Goal: Contribute content

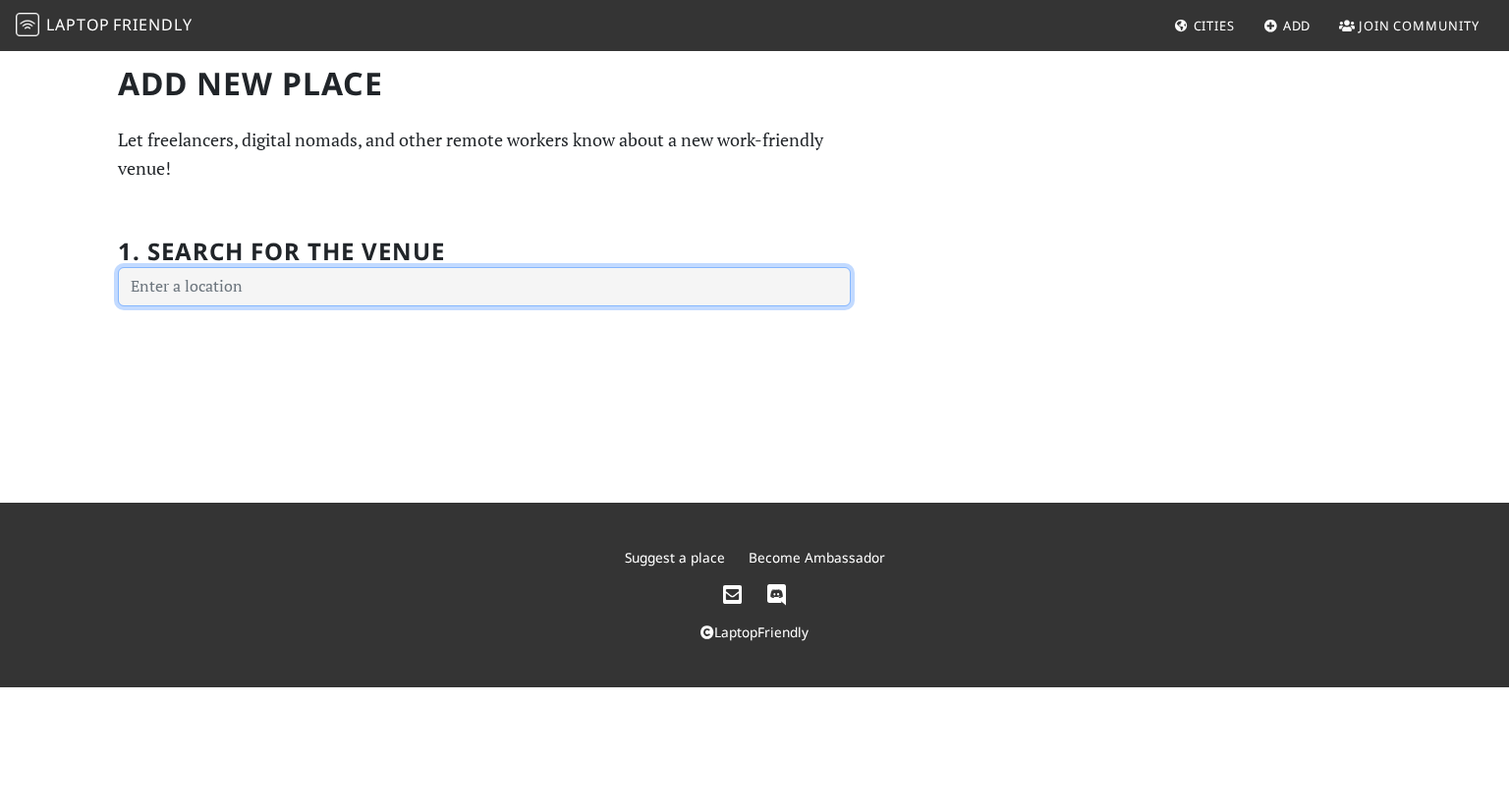
click at [375, 297] on input "text" at bounding box center [485, 287] width 733 height 39
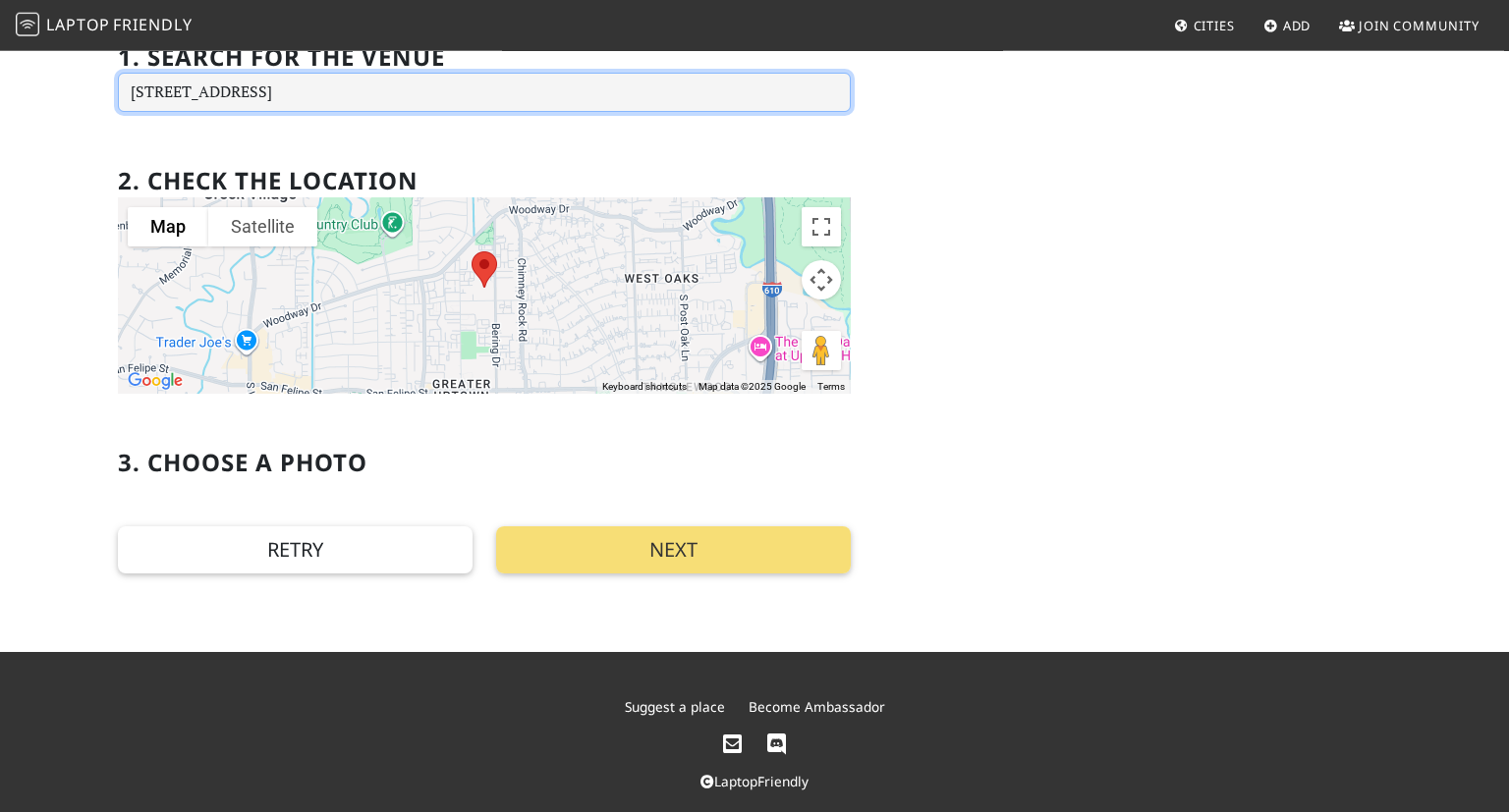
scroll to position [207, 0]
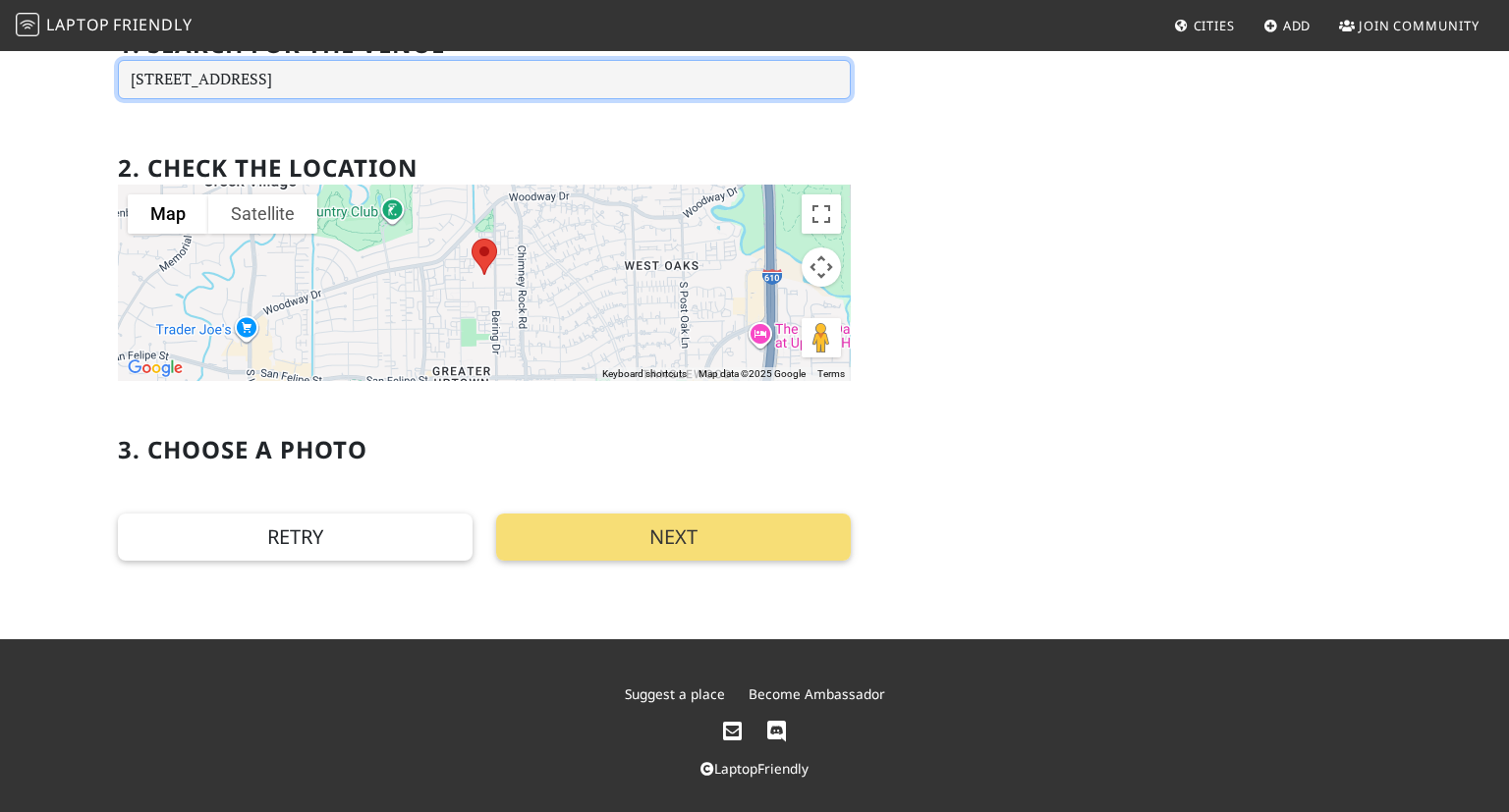
type input "[STREET_ADDRESS]"
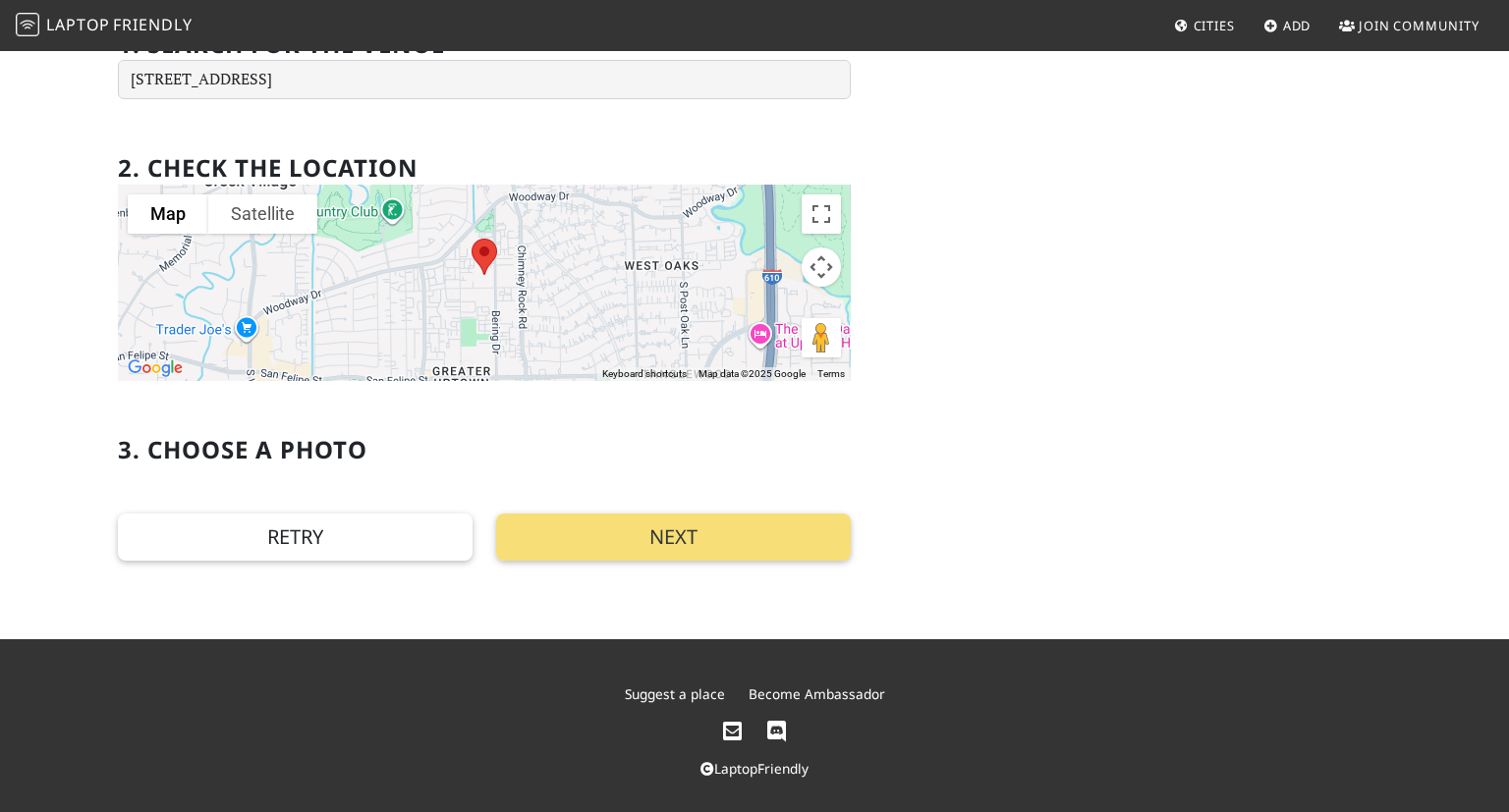
click at [306, 452] on h2 "3. Choose a photo" at bounding box center [242, 450] width 249 height 29
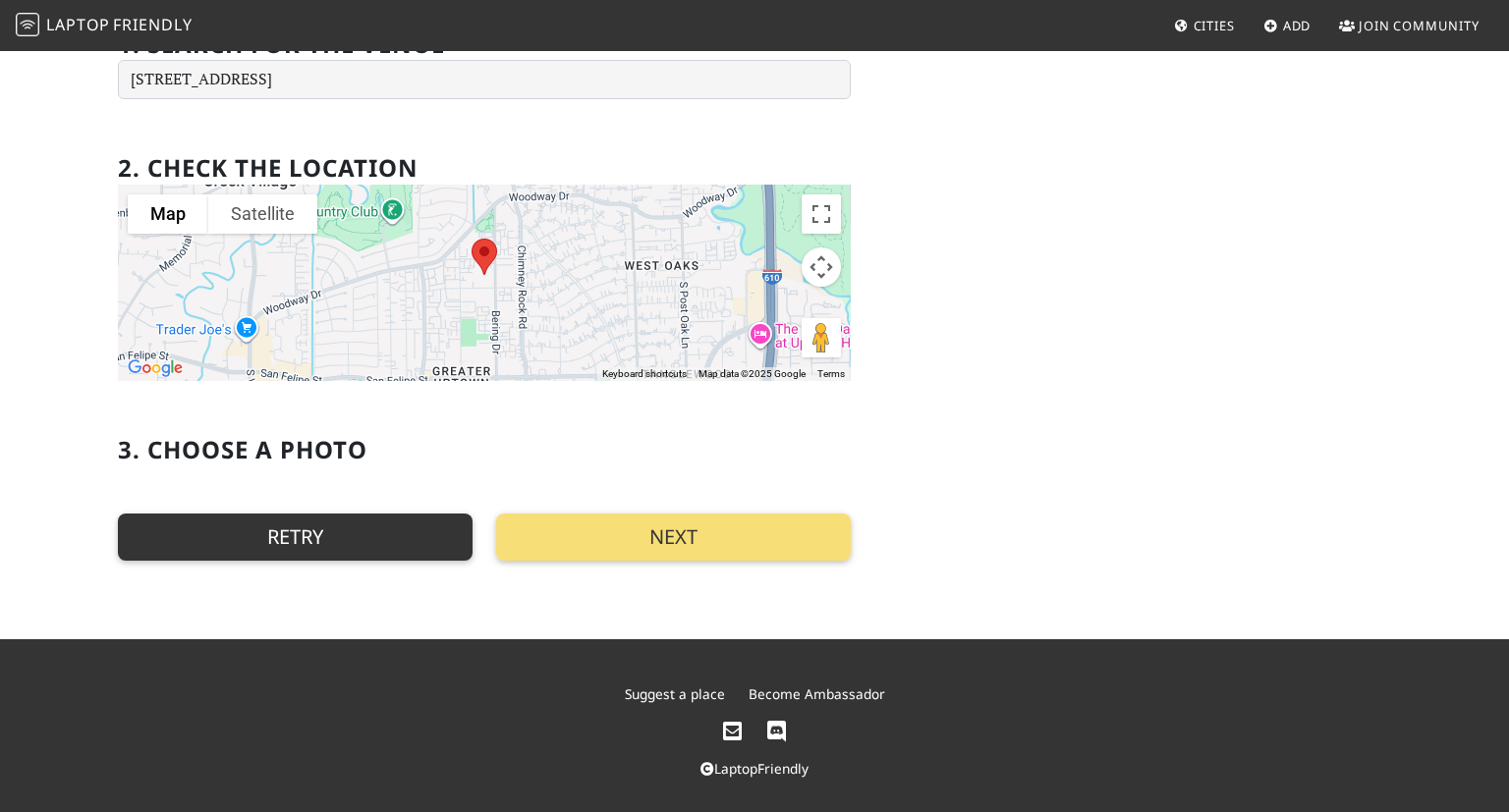
click at [332, 549] on button "Retry" at bounding box center [296, 537] width 355 height 47
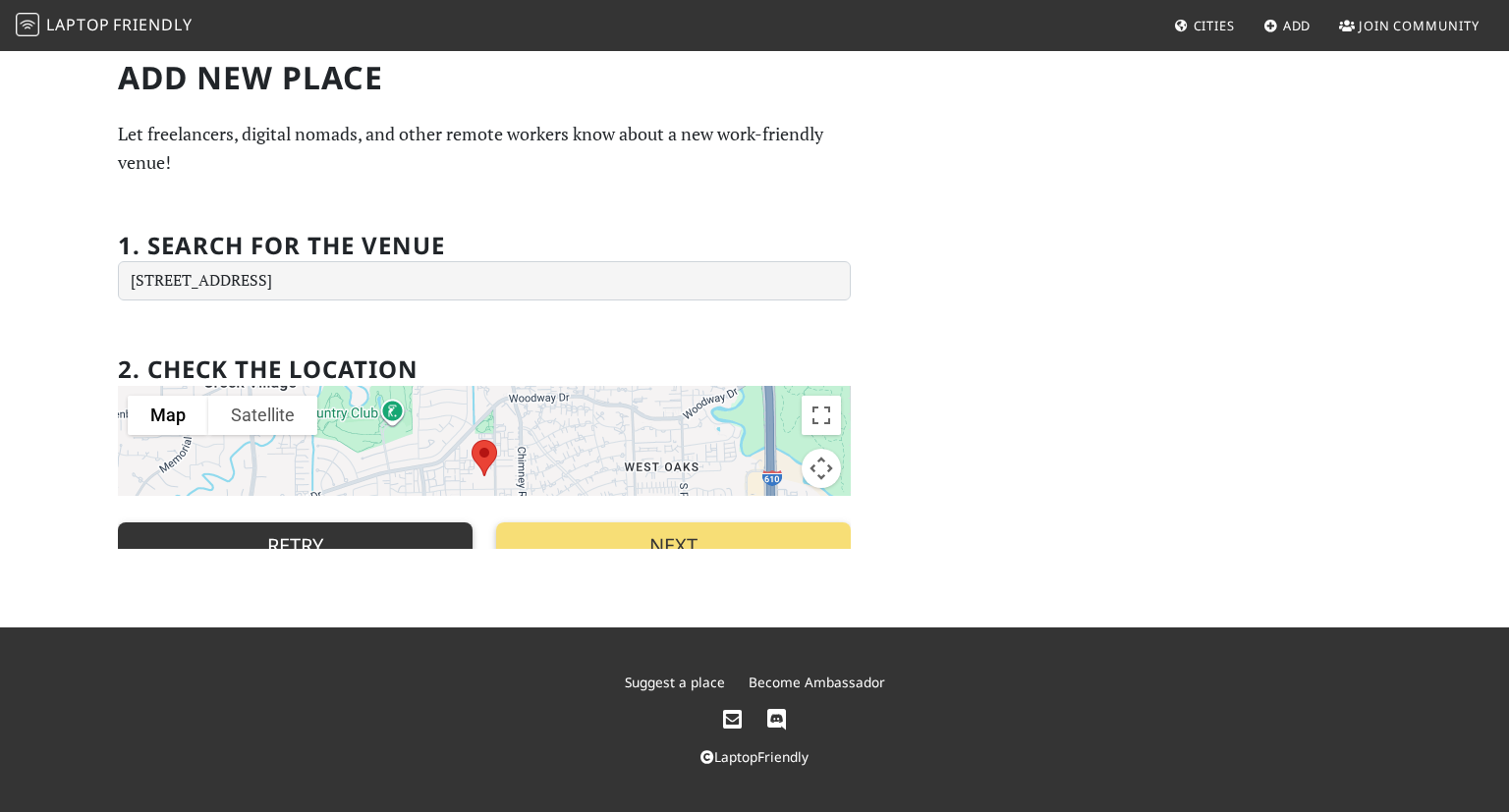
scroll to position [0, 0]
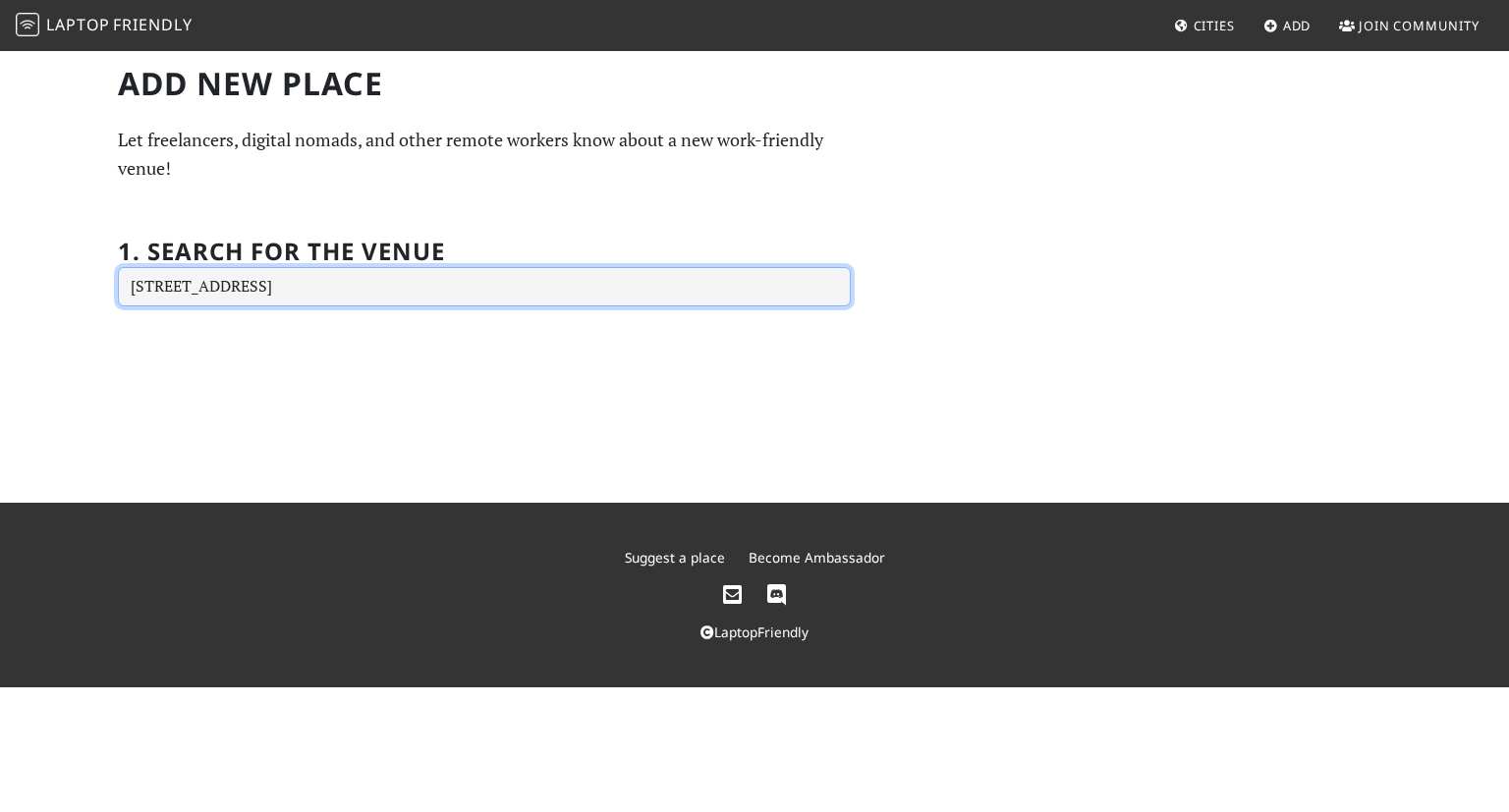
click at [348, 289] on input "[STREET_ADDRESS]" at bounding box center [485, 287] width 733 height 39
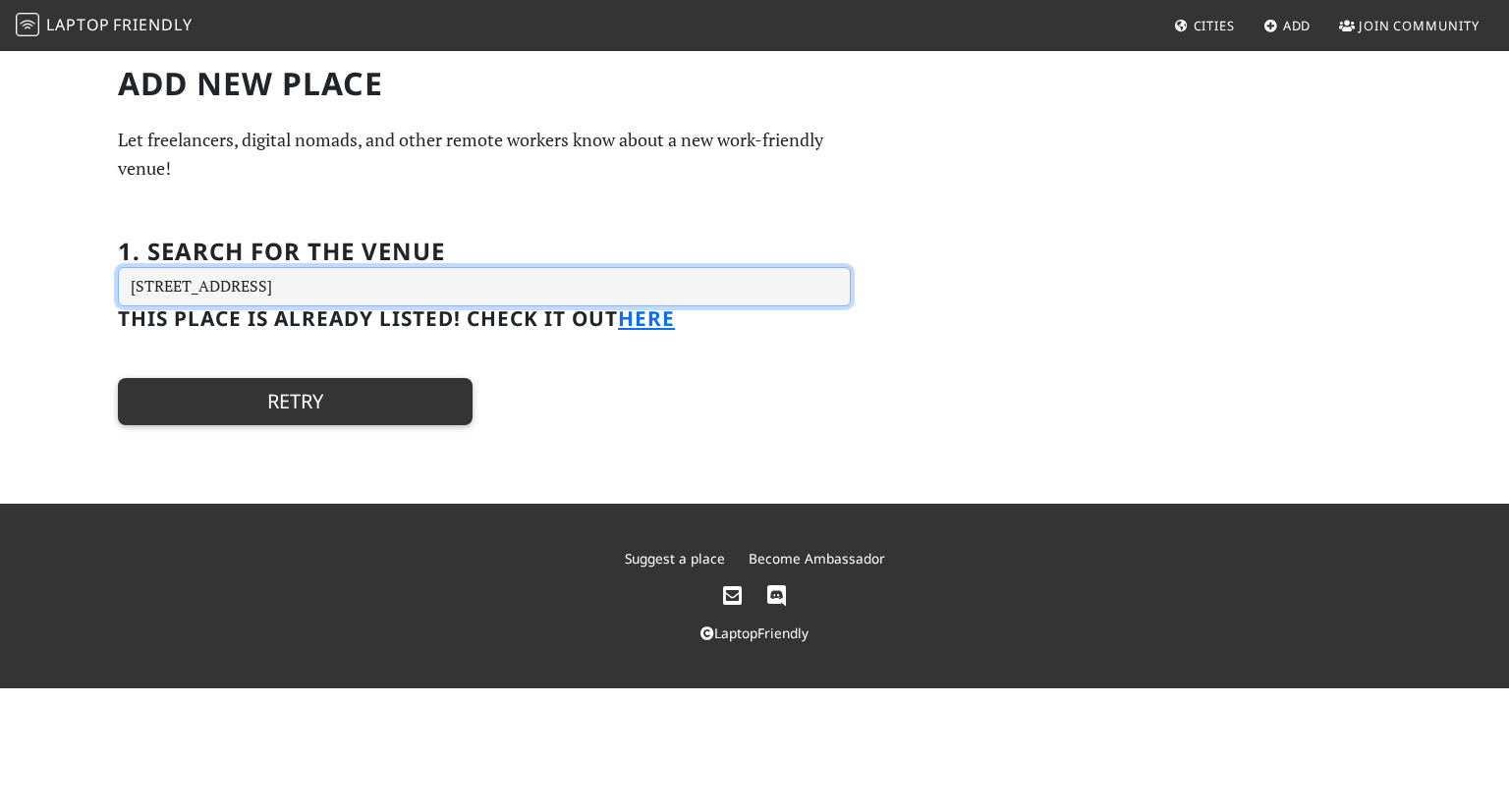
type input "[STREET_ADDRESS]"
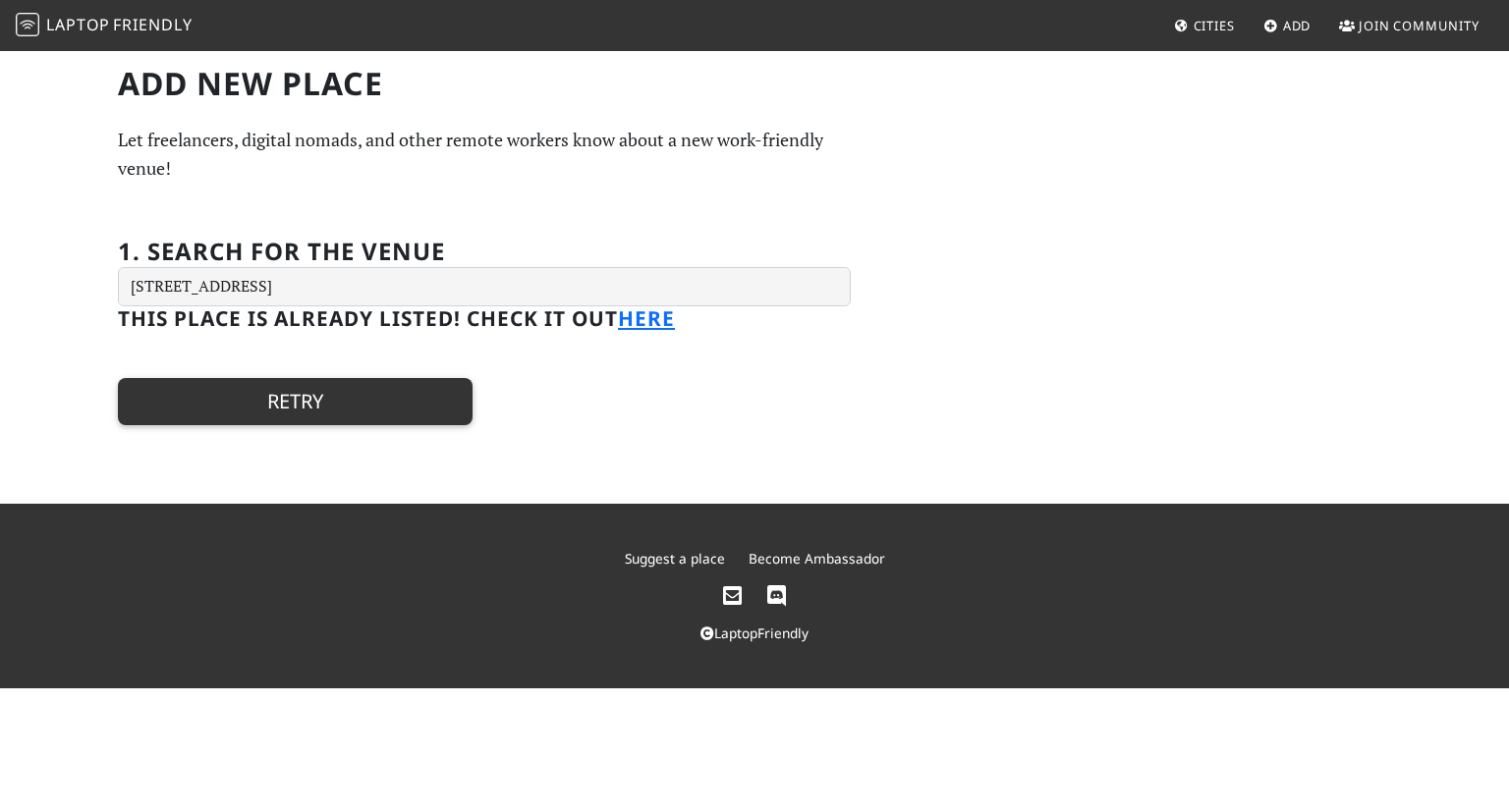
click at [291, 399] on button "Retry" at bounding box center [296, 402] width 355 height 47
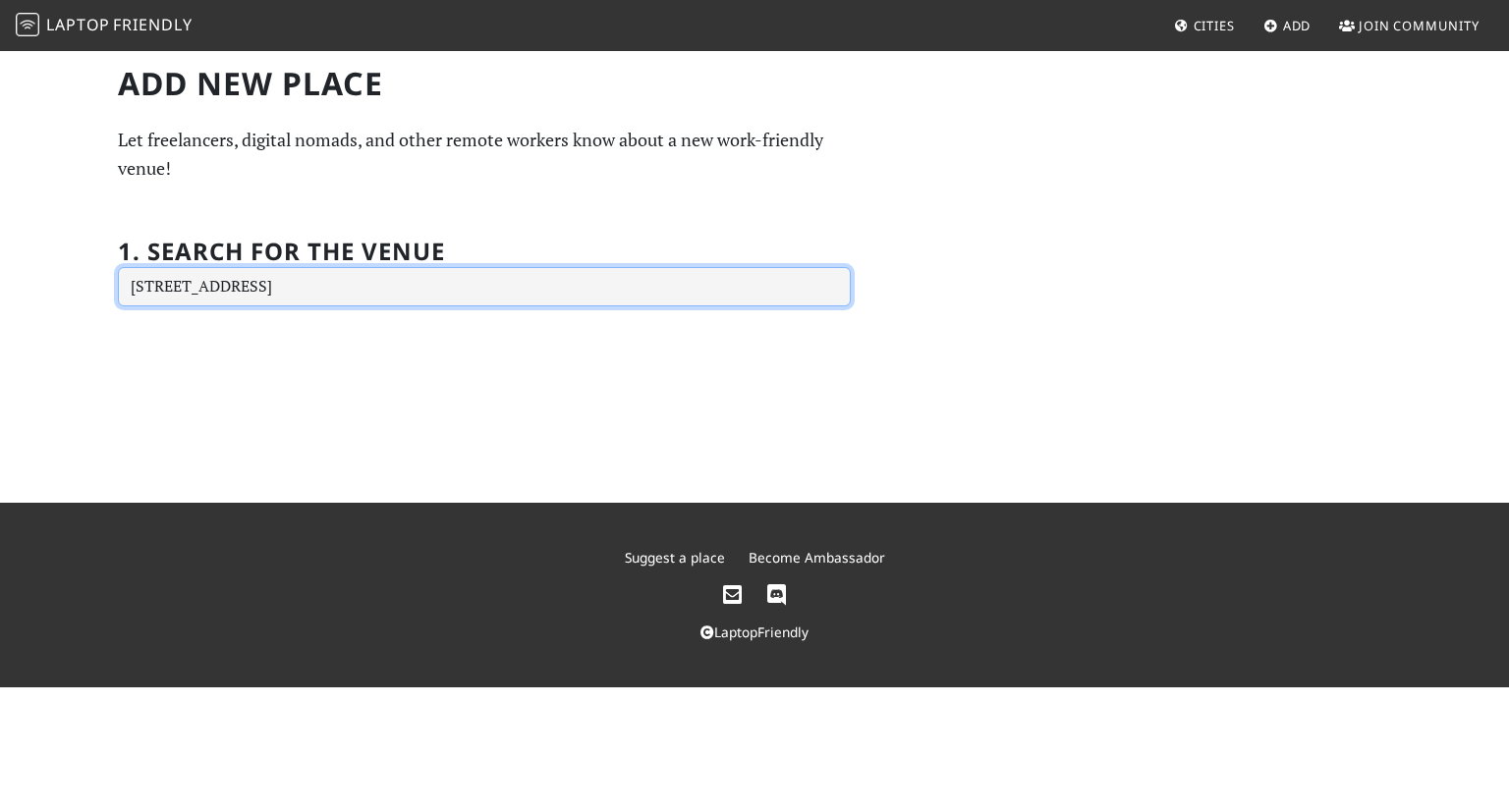
click at [322, 281] on input "[STREET_ADDRESS]" at bounding box center [485, 287] width 733 height 39
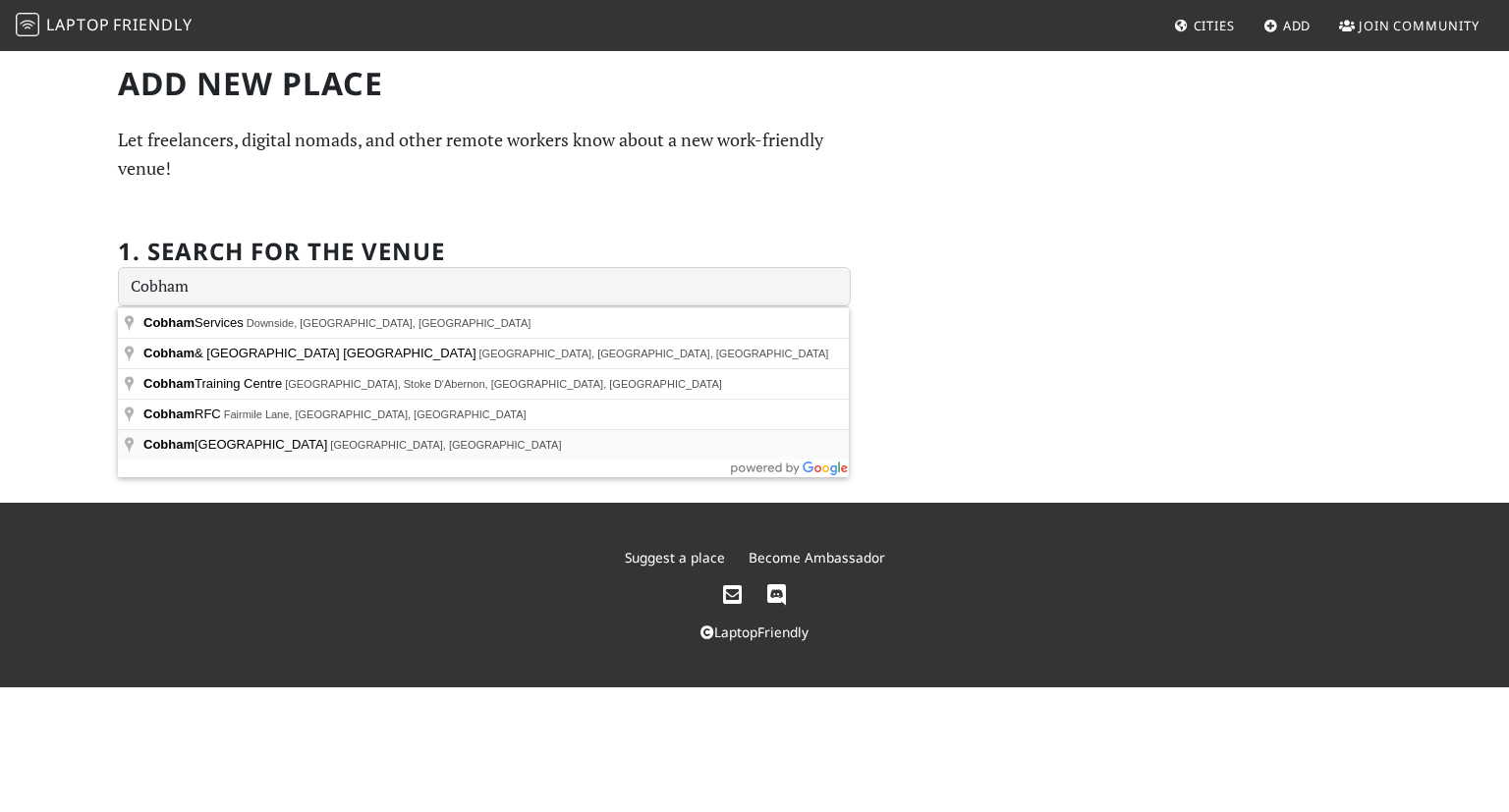
type input "[GEOGRAPHIC_DATA], [GEOGRAPHIC_DATA], [GEOGRAPHIC_DATA]"
